Goal: Task Accomplishment & Management: Use online tool/utility

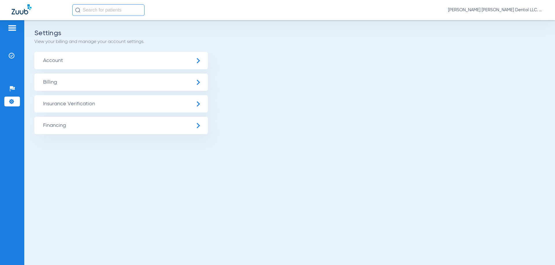
click at [96, 8] on input "text" at bounding box center [108, 10] width 72 height 12
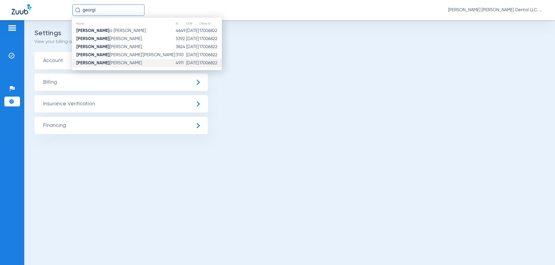
type input "georgi"
click at [93, 63] on span "[PERSON_NAME] [PERSON_NAME]" at bounding box center [109, 63] width 66 height 4
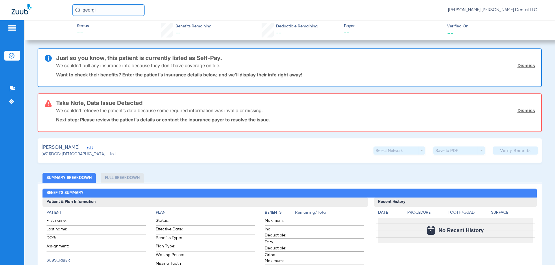
click at [88, 148] on span "Edit" at bounding box center [88, 148] width 5 height 5
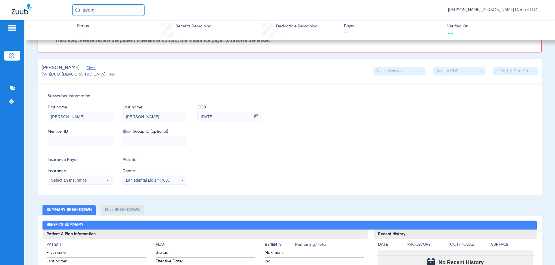
scroll to position [87, 0]
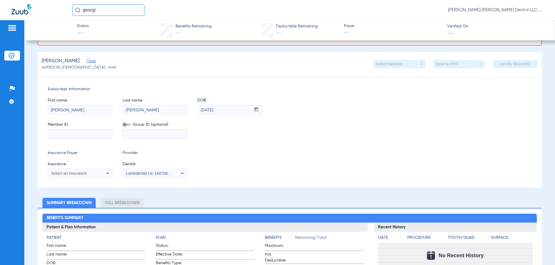
click at [105, 174] on icon at bounding box center [107, 173] width 7 height 7
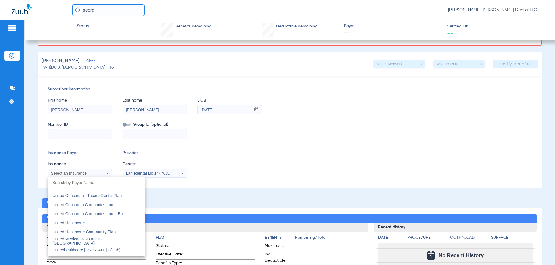
scroll to position [3437, 0]
click at [77, 223] on span "United Healthcare" at bounding box center [69, 223] width 32 height 5
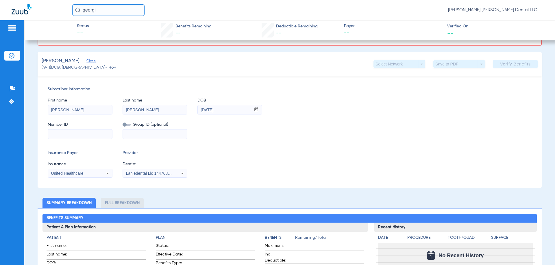
click at [90, 135] on input at bounding box center [80, 134] width 64 height 9
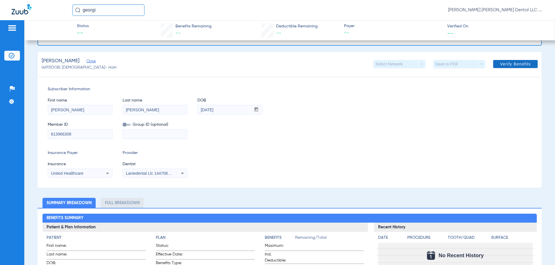
type input "613966308"
click at [521, 65] on span "Verify Benefits" at bounding box center [515, 64] width 31 height 5
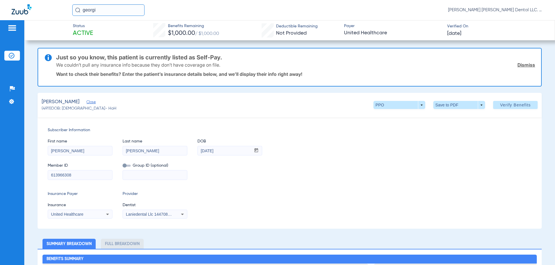
scroll to position [0, 0]
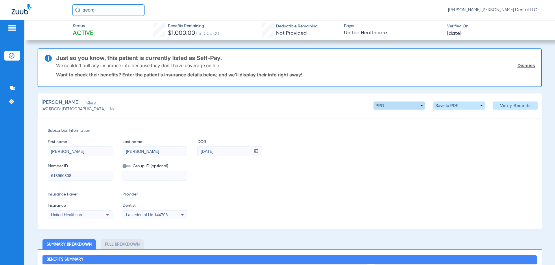
click at [416, 106] on span at bounding box center [399, 106] width 52 height 8
click at [398, 128] on span "Out of Network" at bounding box center [387, 129] width 27 height 4
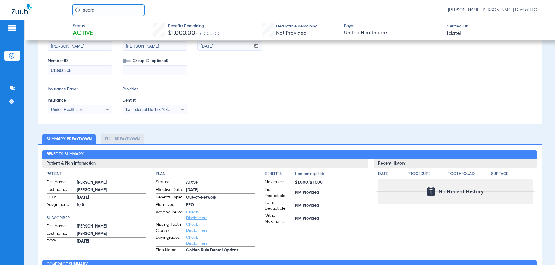
scroll to position [116, 0]
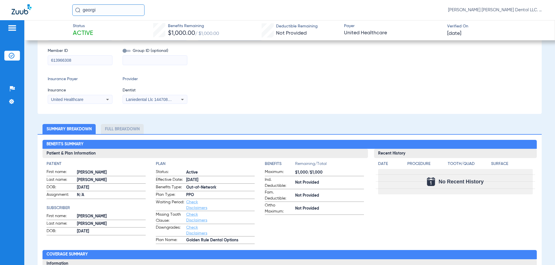
click at [70, 131] on li "Summary Breakdown" at bounding box center [68, 129] width 53 height 10
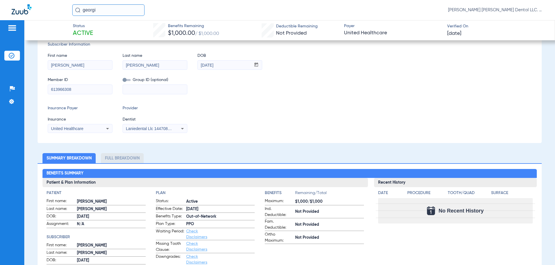
scroll to position [87, 0]
click at [71, 159] on li "Summary Breakdown" at bounding box center [68, 158] width 53 height 10
click at [118, 159] on li "Full Breakdown" at bounding box center [122, 158] width 43 height 10
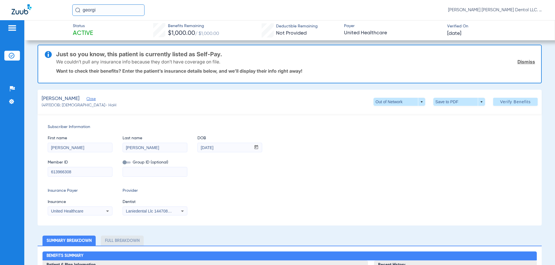
scroll to position [0, 0]
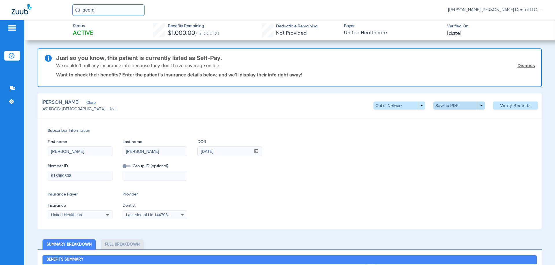
click at [452, 105] on span at bounding box center [459, 106] width 14 height 14
click at [447, 120] on button "insert_drive_file Save to PDF" at bounding box center [451, 117] width 44 height 12
click at [419, 105] on span at bounding box center [399, 106] width 52 height 8
click at [396, 119] on span "PPO" at bounding box center [387, 117] width 27 height 4
